Goal: Complete application form: Complete application form

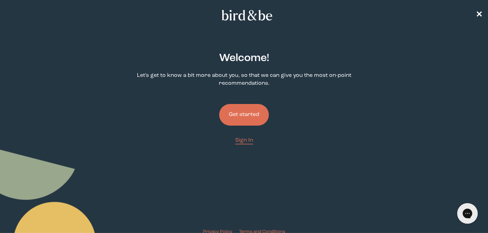
click at [244, 118] on button "Get started" at bounding box center [244, 115] width 50 height 22
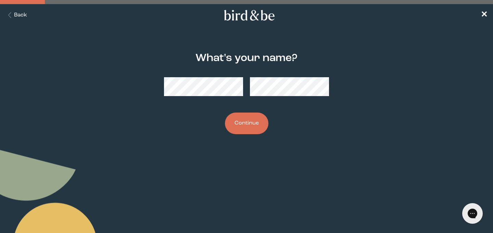
click at [245, 124] on button "Continue" at bounding box center [247, 123] width 44 height 22
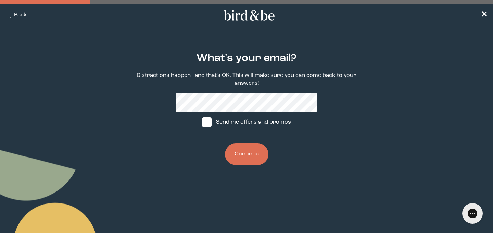
click at [237, 156] on button "Continue" at bounding box center [247, 154] width 44 height 22
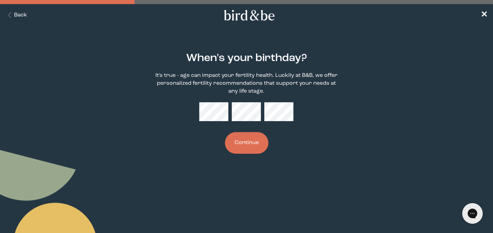
click at [247, 148] on button "Continue" at bounding box center [247, 143] width 44 height 22
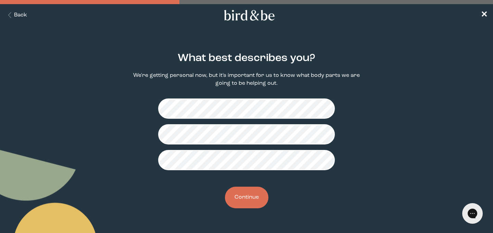
click at [243, 195] on button "Continue" at bounding box center [247, 197] width 44 height 22
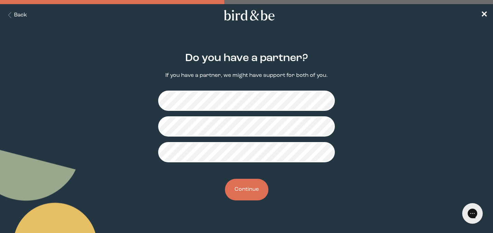
click at [232, 189] on button "Continue" at bounding box center [247, 190] width 44 height 22
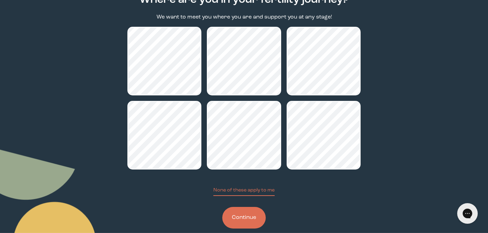
scroll to position [71, 0]
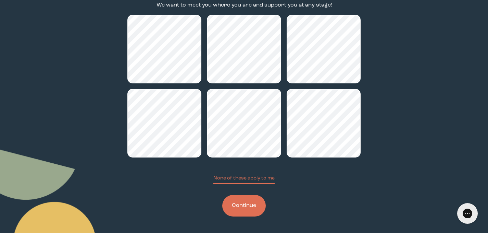
click at [250, 206] on button "Continue" at bounding box center [244, 206] width 44 height 22
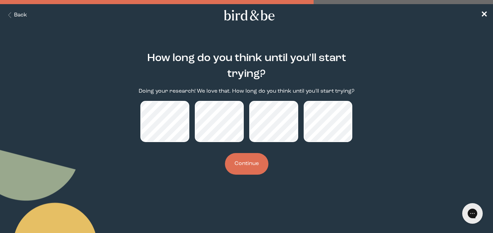
click at [247, 161] on button "Continue" at bounding box center [247, 164] width 44 height 22
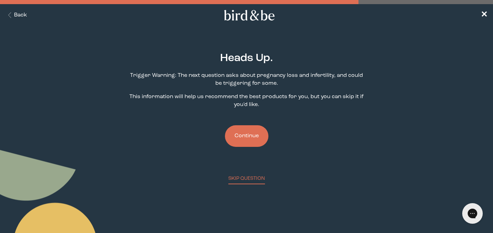
click at [242, 136] on button "Continue" at bounding box center [247, 136] width 44 height 22
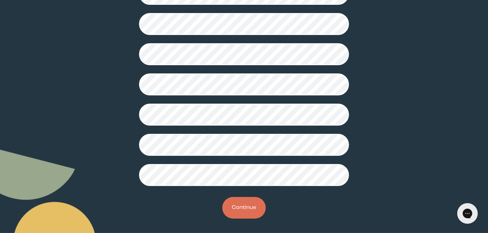
scroll to position [196, 0]
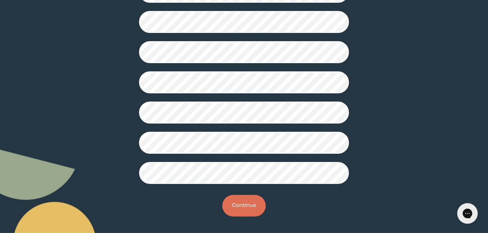
click at [235, 199] on button "Continue" at bounding box center [244, 206] width 44 height 22
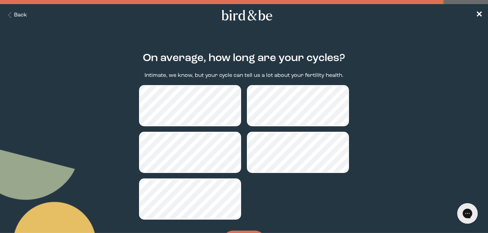
scroll to position [36, 0]
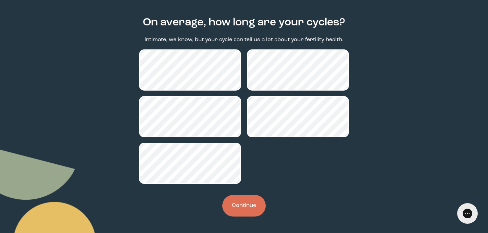
click at [254, 205] on button "Continue" at bounding box center [244, 206] width 44 height 22
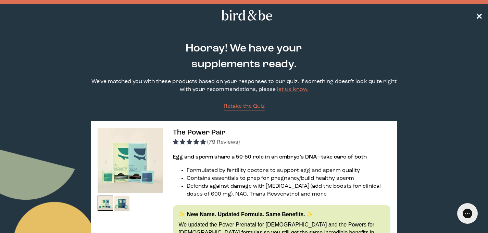
click at [480, 17] on span "✕" at bounding box center [479, 15] width 7 height 8
